Goal: Task Accomplishment & Management: Manage account settings

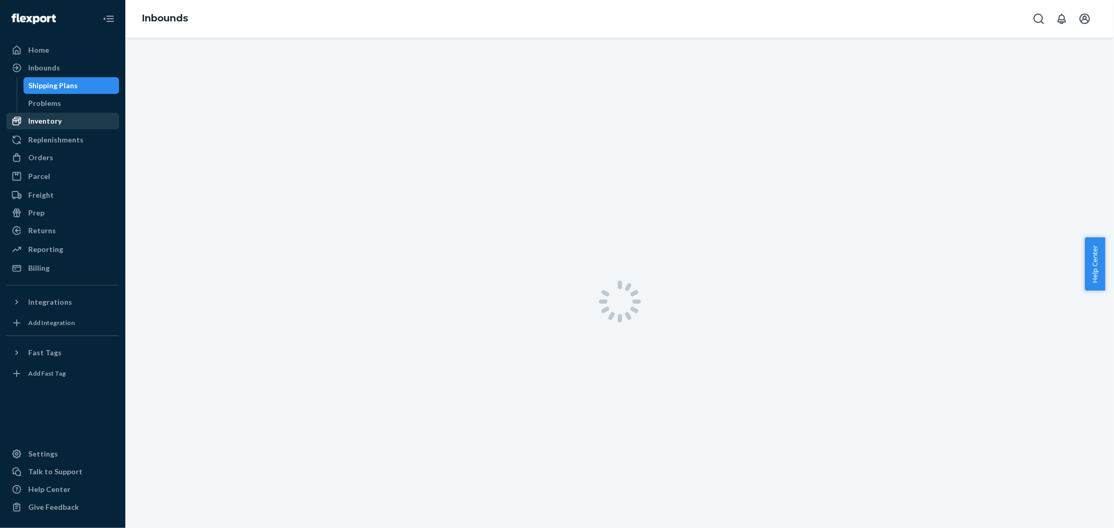
drag, startPoint x: 69, startPoint y: 106, endPoint x: 69, endPoint y: 124, distance: 18.3
click at [69, 106] on div "Problems" at bounding box center [72, 103] width 94 height 15
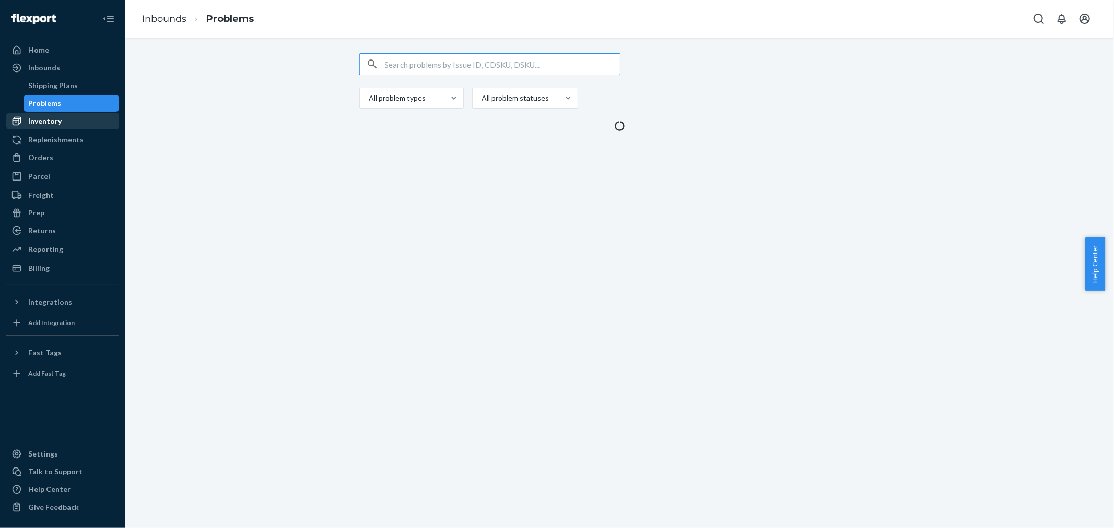
click at [69, 125] on div "Inventory" at bounding box center [62, 121] width 111 height 15
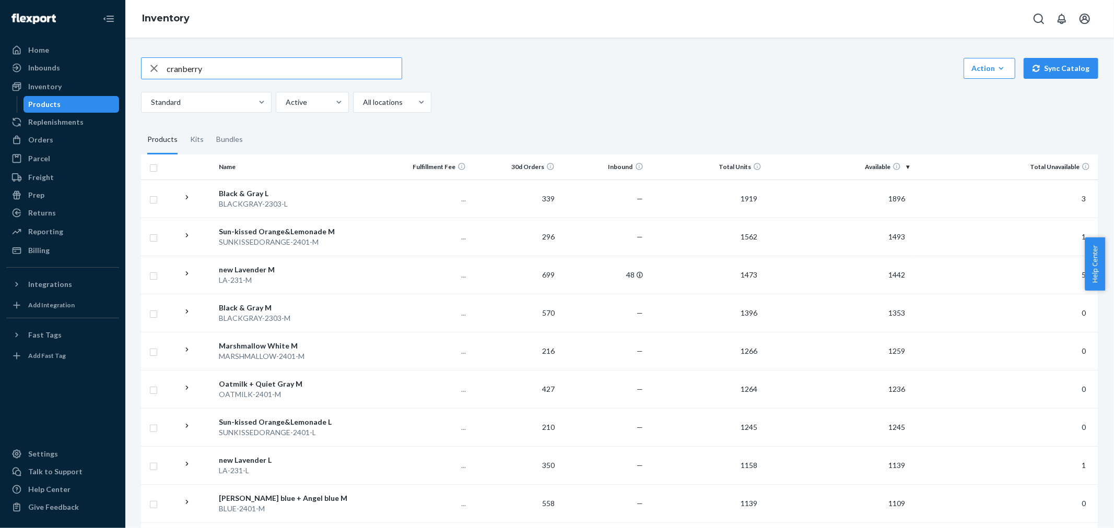
type input "cranberry"
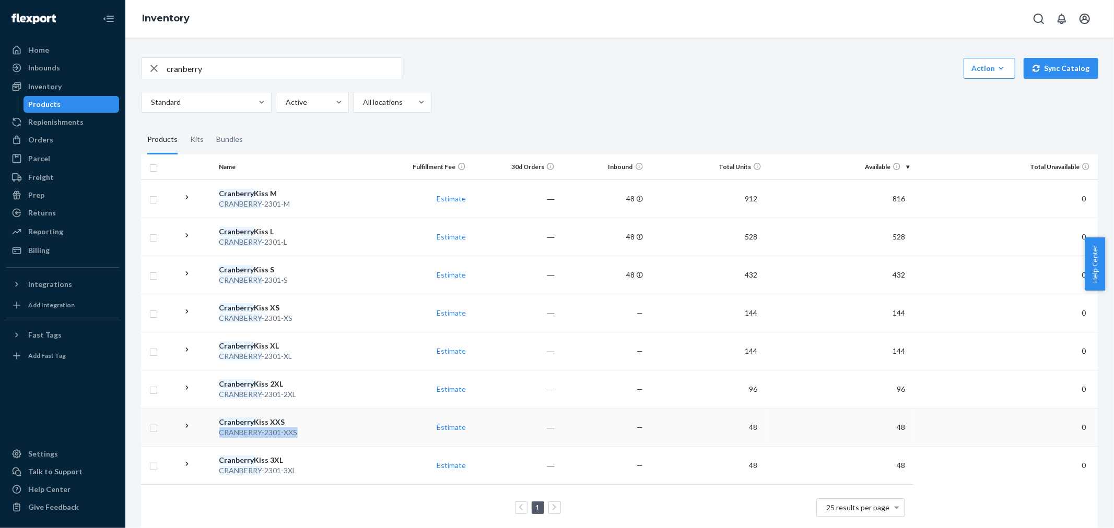
drag, startPoint x: 277, startPoint y: 432, endPoint x: 218, endPoint y: 436, distance: 59.1
click at [219, 436] on div "CRANBERRY -2301-XXS" at bounding box center [298, 433] width 158 height 10
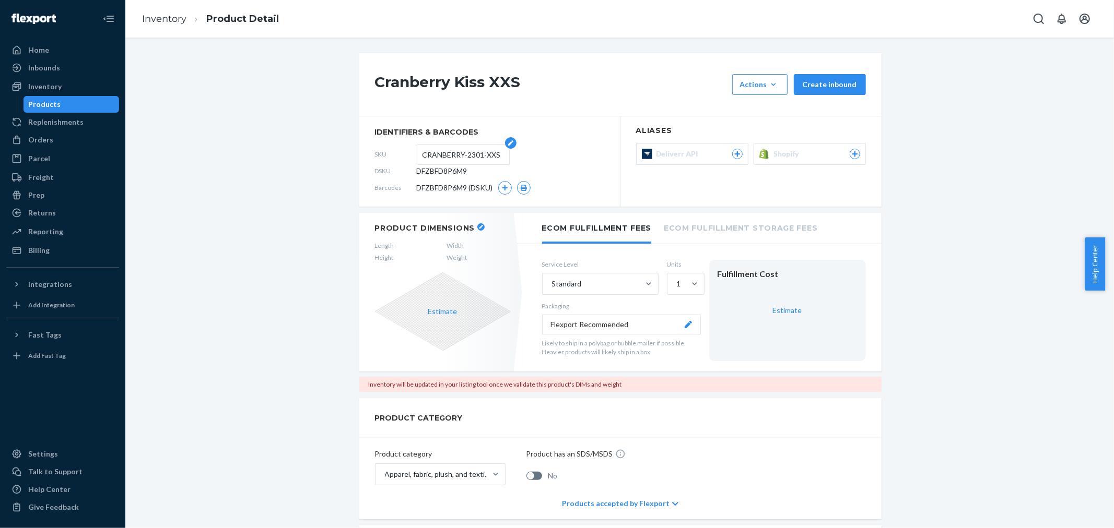
click at [487, 154] on input "CRANBERRY-2301-XXS" at bounding box center [462, 155] width 81 height 20
click at [494, 156] on form "CRANBERRY-2301-XXS" at bounding box center [463, 154] width 93 height 21
drag, startPoint x: 418, startPoint y: 156, endPoint x: 610, endPoint y: 155, distance: 192.2
click at [591, 149] on div "SKU CRANBERRY-2301-XXS" at bounding box center [489, 154] width 229 height 17
click at [158, 15] on link "Inventory" at bounding box center [164, 18] width 44 height 11
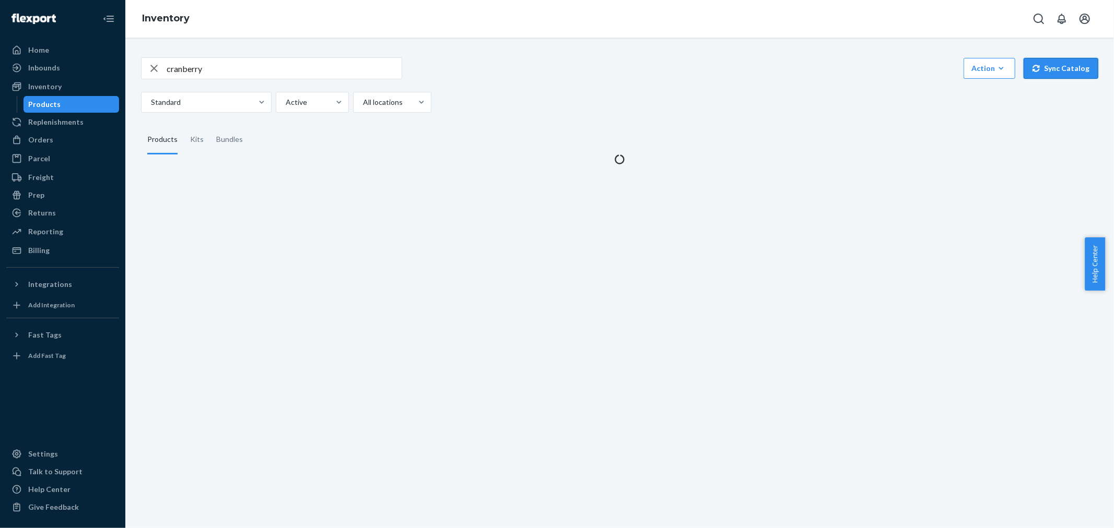
click at [1051, 72] on button "Sync Catalog" at bounding box center [1060, 68] width 75 height 21
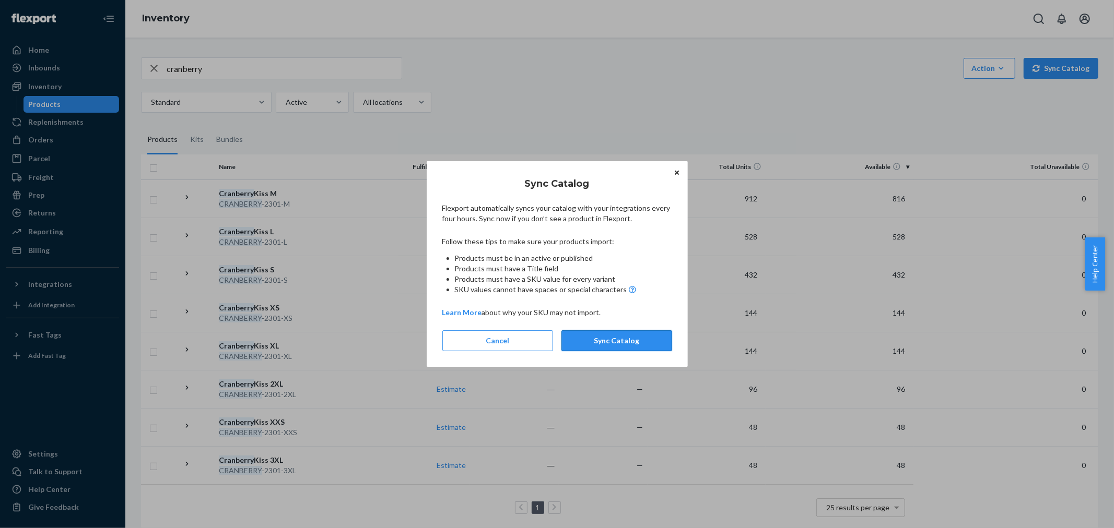
click at [632, 340] on button "Sync Catalog" at bounding box center [616, 341] width 111 height 21
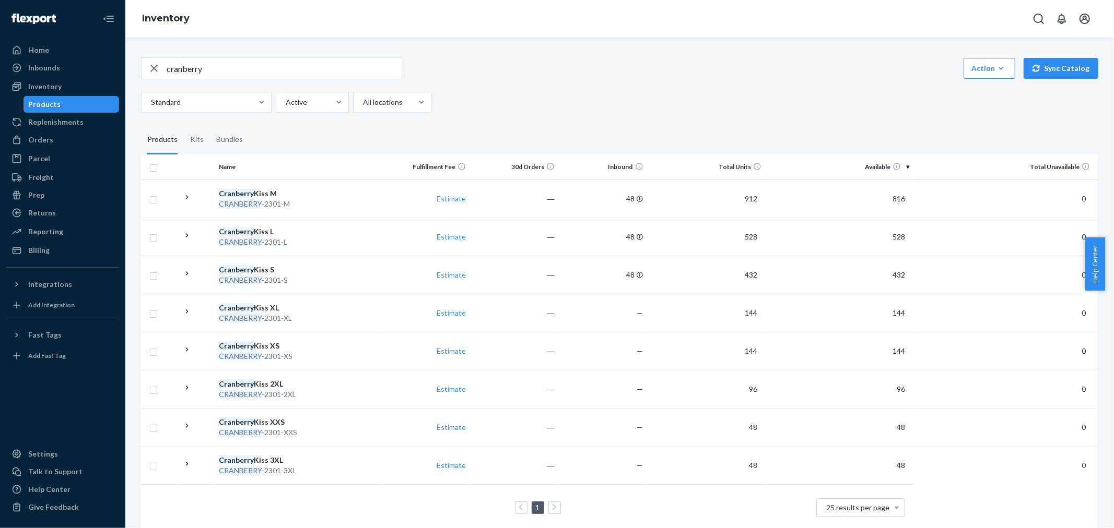
drag, startPoint x: 289, startPoint y: 419, endPoint x: 295, endPoint y: 419, distance: 5.7
click at [289, 419] on div "Cranberry Kiss XXS" at bounding box center [298, 422] width 158 height 10
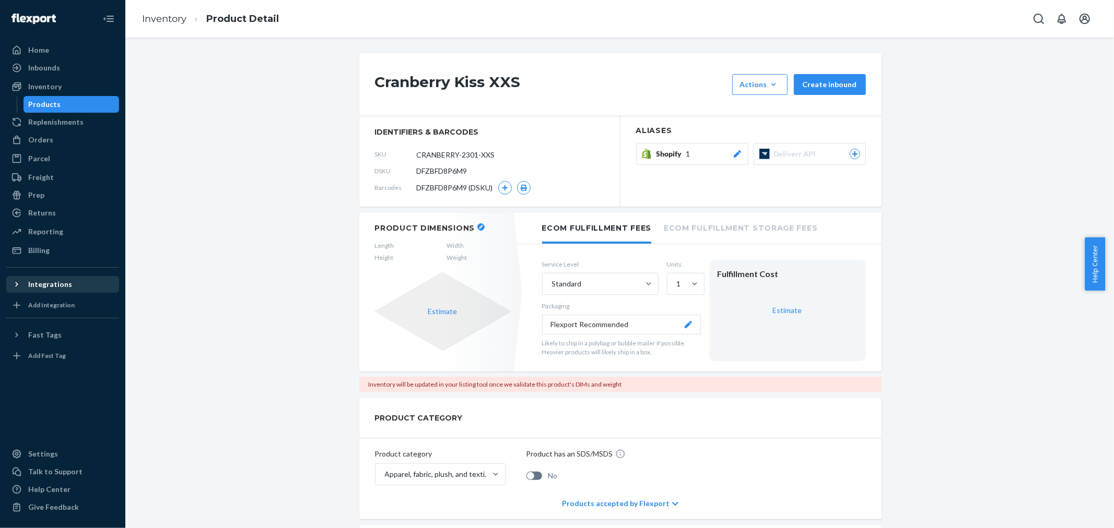
click at [70, 286] on div "Integrations" at bounding box center [62, 284] width 111 height 15
click at [690, 154] on div "Shopify 1" at bounding box center [699, 154] width 86 height 10
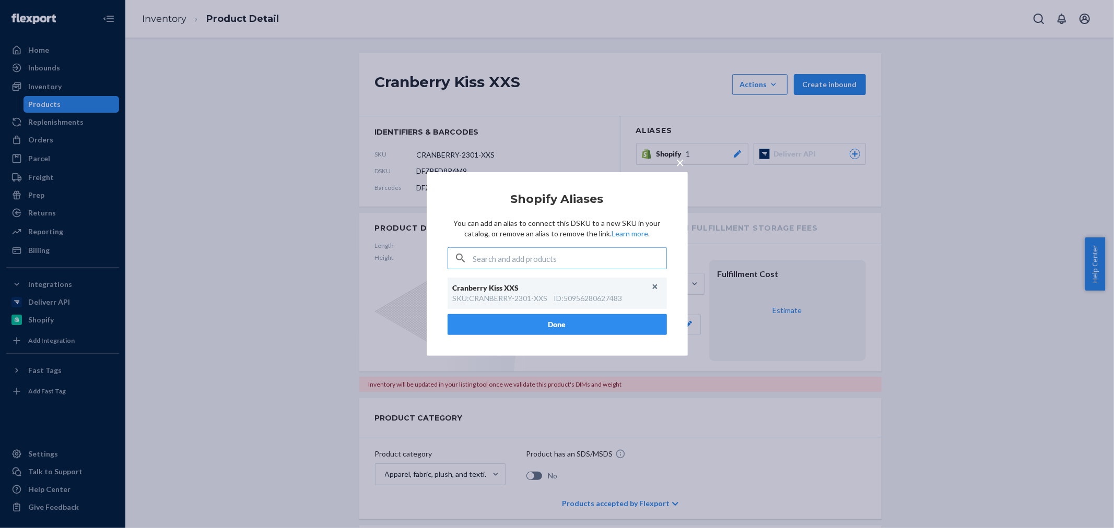
click at [681, 160] on span "×" at bounding box center [680, 163] width 8 height 18
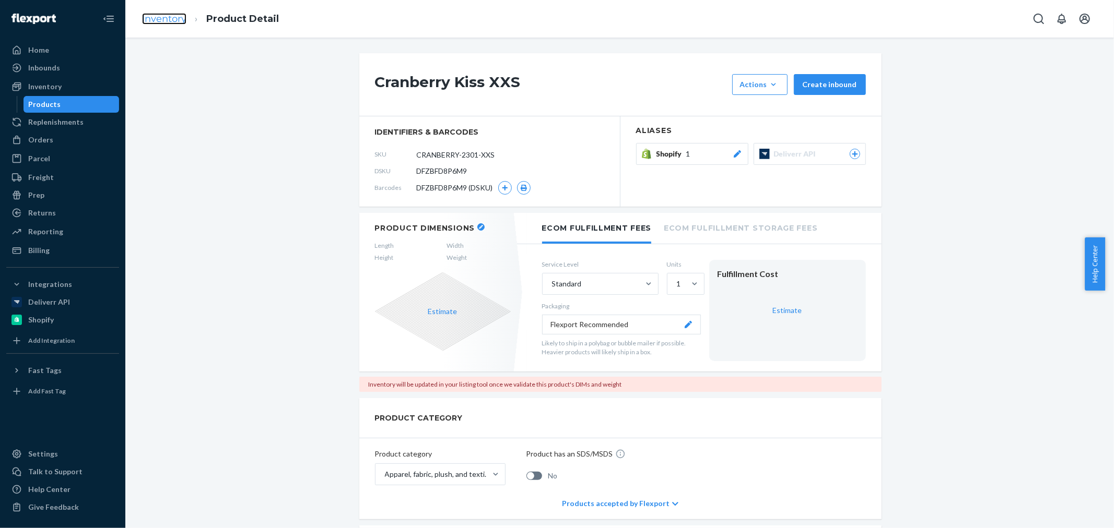
click at [163, 14] on link "Inventory" at bounding box center [164, 18] width 44 height 11
